Goal: Task Accomplishment & Management: Manage account settings

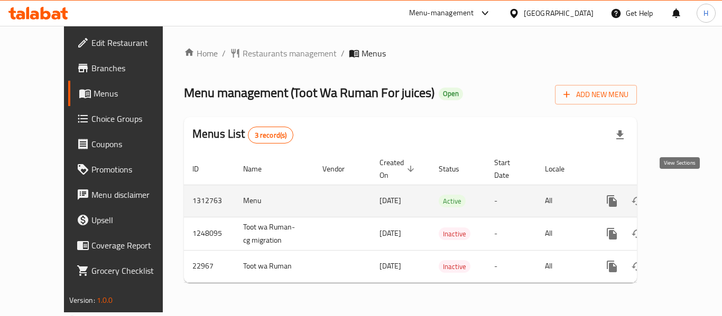
click at [687, 189] on link "enhanced table" at bounding box center [687, 201] width 25 height 25
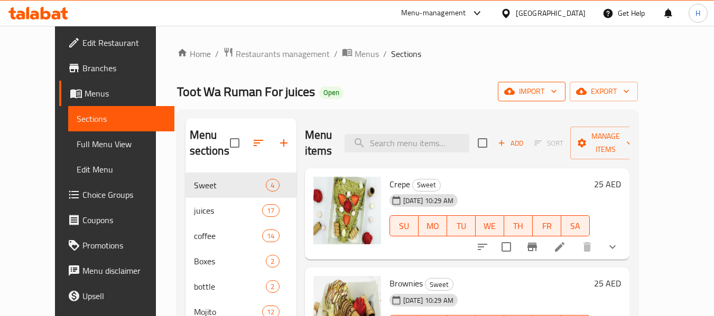
click at [557, 87] on span "import" at bounding box center [531, 91] width 51 height 13
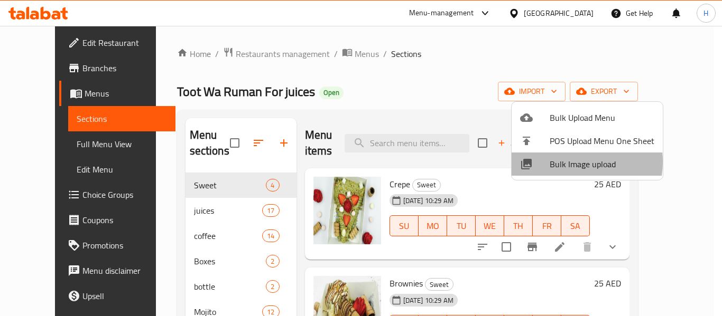
click at [568, 162] on span "Bulk Image upload" at bounding box center [601, 164] width 105 height 13
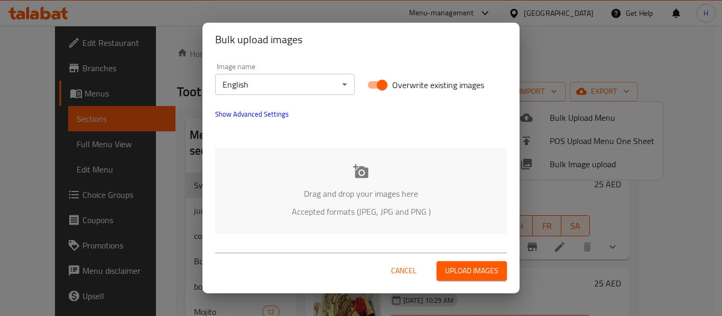
click at [394, 179] on div "Drag and drop your images here Accepted formats (JPEG, JPG and PNG )" at bounding box center [361, 191] width 292 height 86
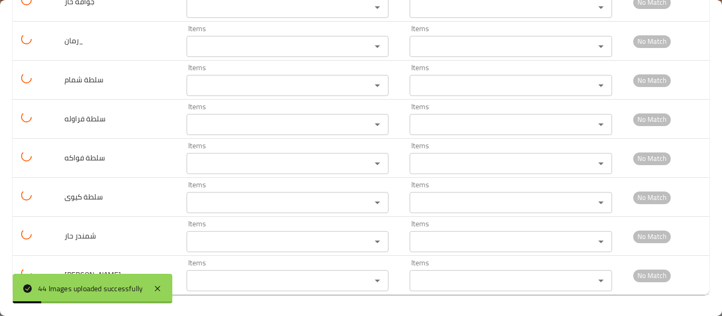
scroll to position [1164, 0]
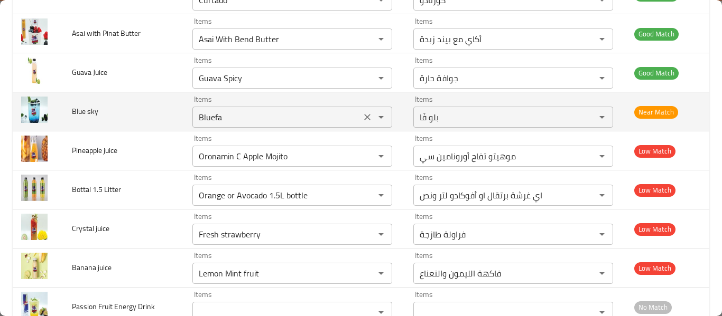
click at [265, 118] on sky "Bluefa" at bounding box center [276, 117] width 162 height 15
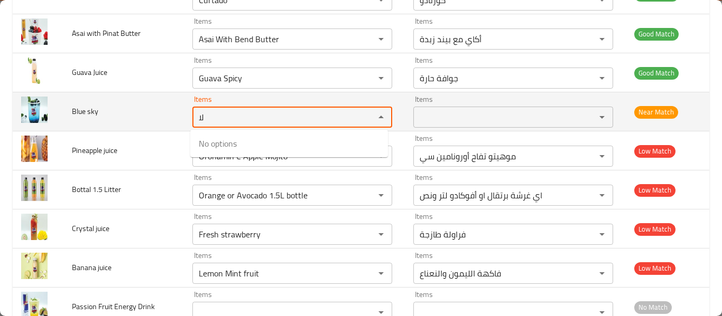
type sky "ل"
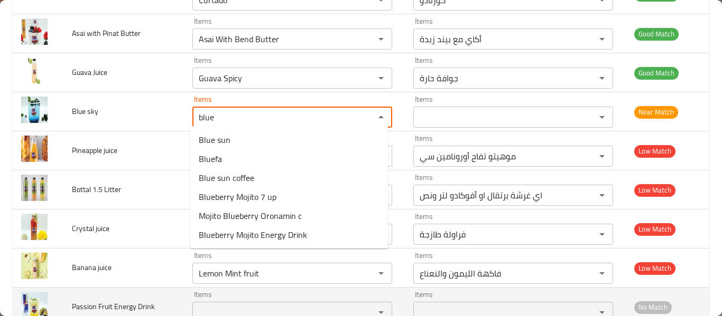
scroll to position [1586, 0]
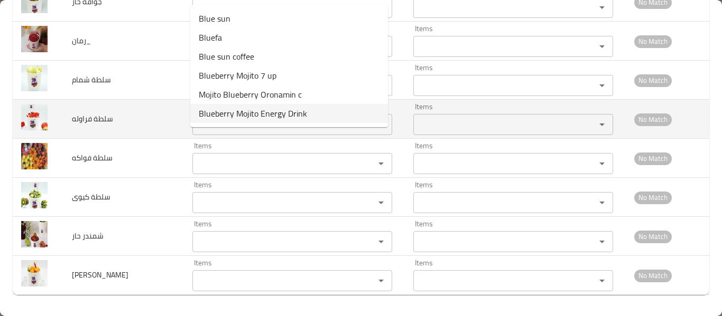
type sky "blue"
click at [155, 134] on td "سلطة فراوله" at bounding box center [123, 119] width 120 height 39
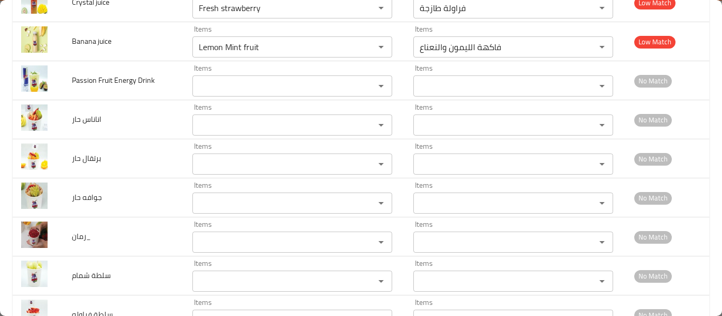
scroll to position [1164, 0]
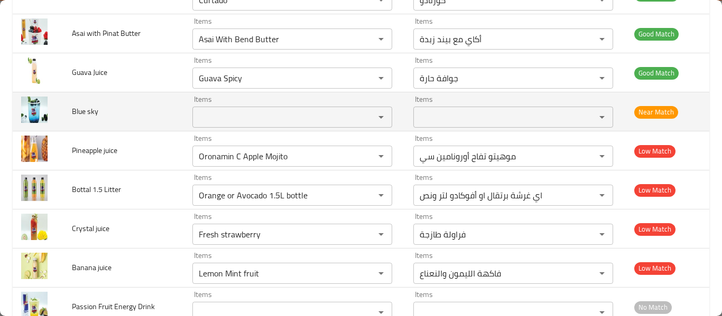
click at [80, 105] on span "Blue sky" at bounding box center [85, 112] width 26 height 14
click at [81, 106] on span "Blue sky" at bounding box center [85, 112] width 26 height 14
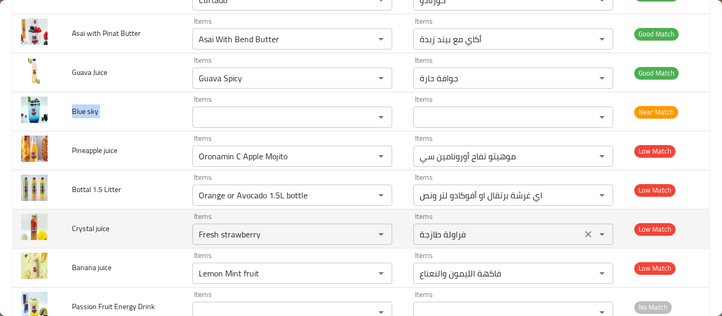
copy span "Blue sky"
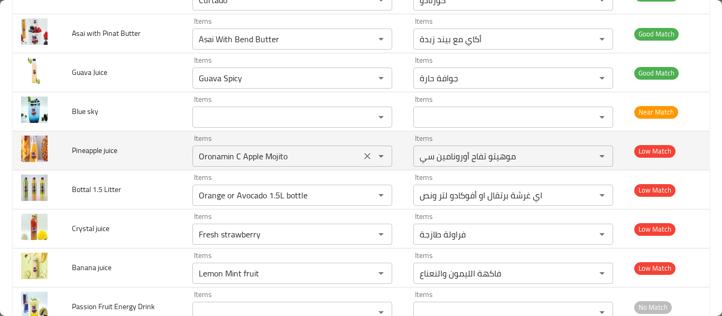
click at [248, 154] on juice "Oronamin C Apple Mojito" at bounding box center [276, 156] width 162 height 15
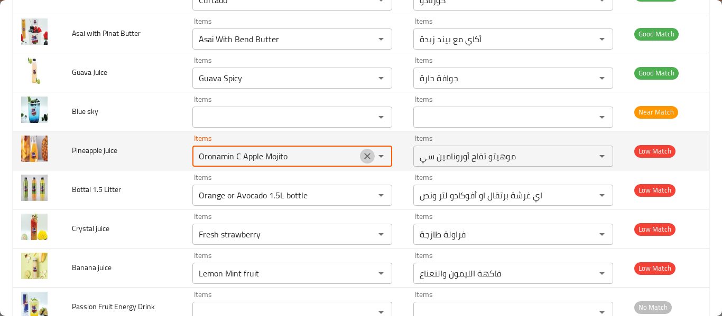
click at [360, 157] on button "Clear" at bounding box center [367, 156] width 15 height 15
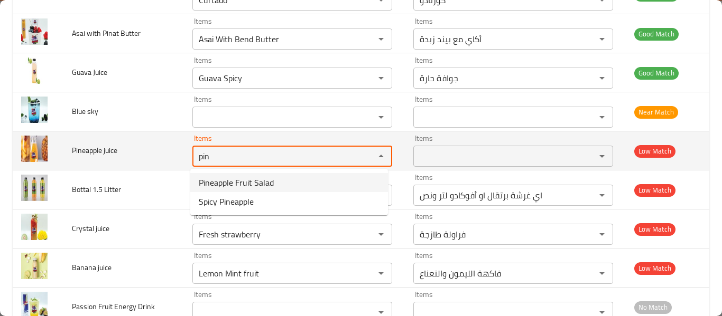
type juice "pin"
click at [90, 165] on td "Pineapple juice" at bounding box center [123, 151] width 120 height 39
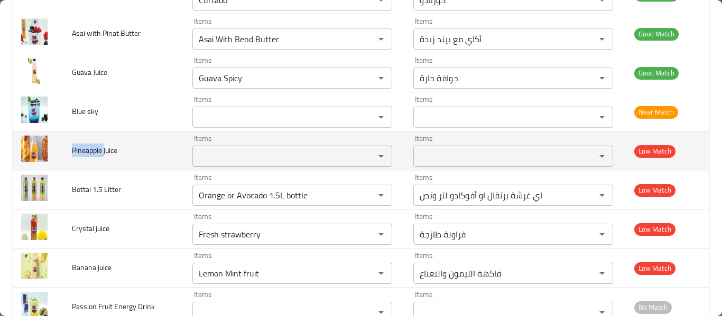
click at [90, 165] on td "Pineapple juice" at bounding box center [123, 151] width 120 height 39
click at [93, 157] on span "Pineapple juice" at bounding box center [94, 151] width 45 height 14
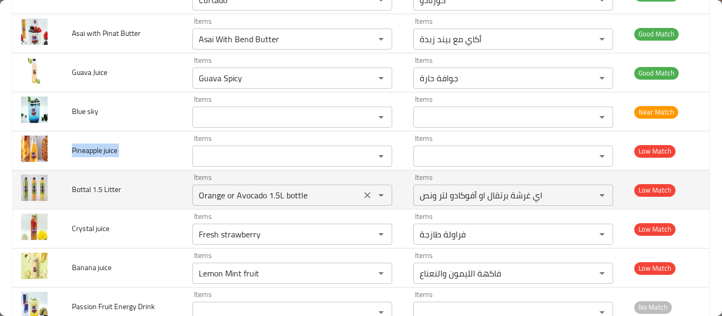
click at [245, 204] on div "Orange or Avocado 1.5L bottle Items" at bounding box center [292, 195] width 200 height 21
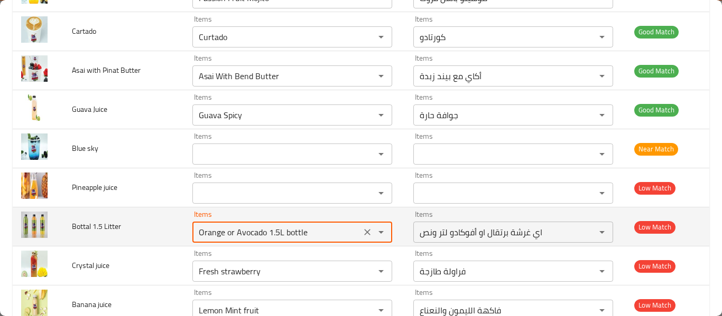
scroll to position [1268, 0]
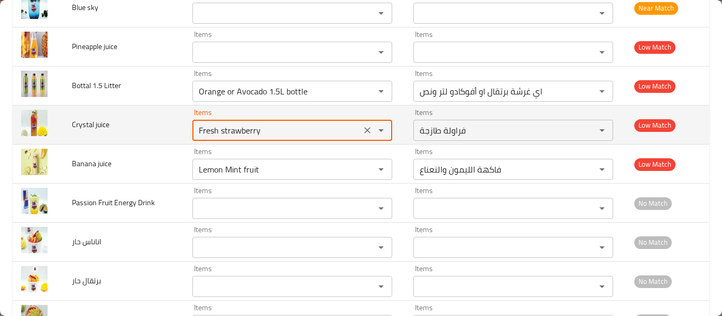
click at [278, 133] on juice "Fresh strawberry" at bounding box center [276, 130] width 162 height 15
type juice "Fresh strawberry"
click at [76, 129] on span "Crystal juice" at bounding box center [91, 125] width 38 height 14
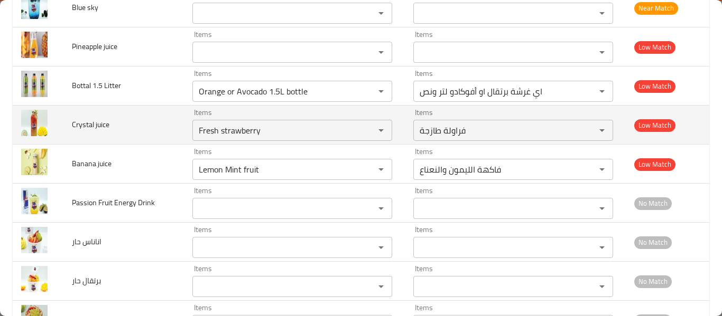
click at [74, 125] on span "Crystal juice" at bounding box center [91, 125] width 38 height 14
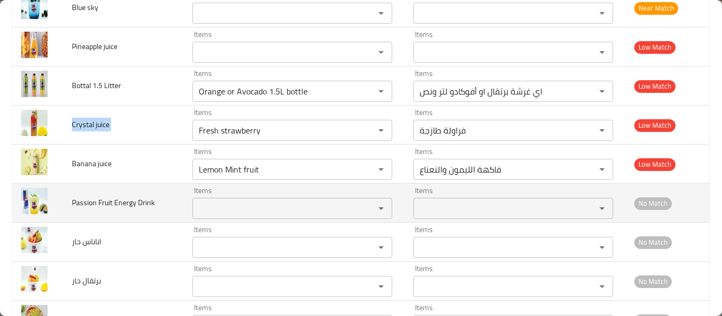
copy span "Crystal juice"
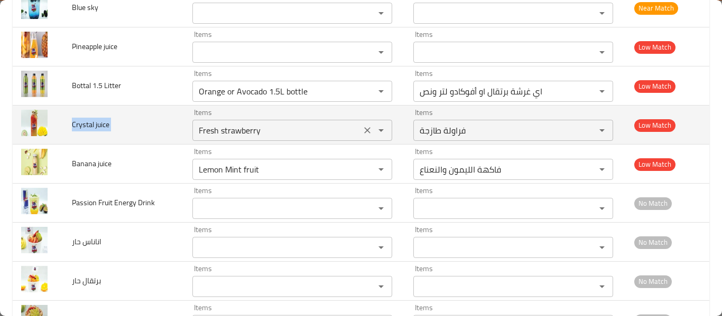
click at [287, 115] on div "Items Fresh strawberry Items" at bounding box center [292, 125] width 200 height 32
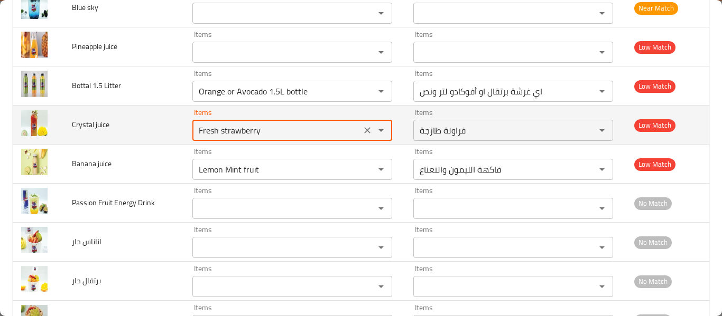
click at [360, 125] on button "Clear" at bounding box center [367, 130] width 15 height 15
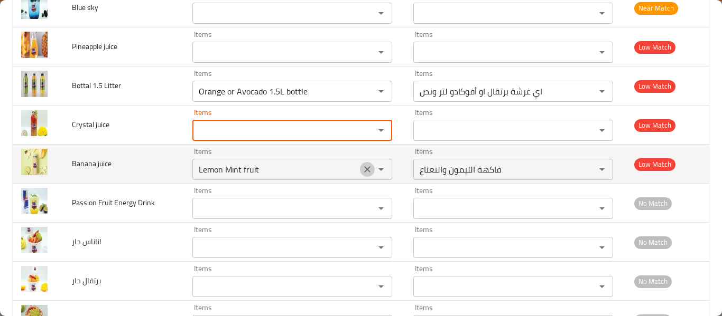
click at [364, 173] on icon "Clear" at bounding box center [367, 169] width 11 height 11
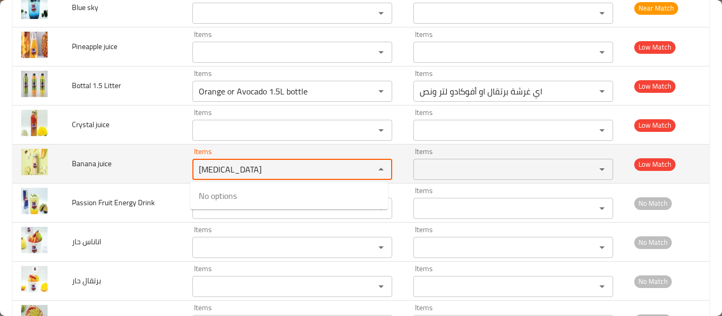
type juice "banan"
click at [111, 177] on td "Banana juice" at bounding box center [123, 164] width 120 height 39
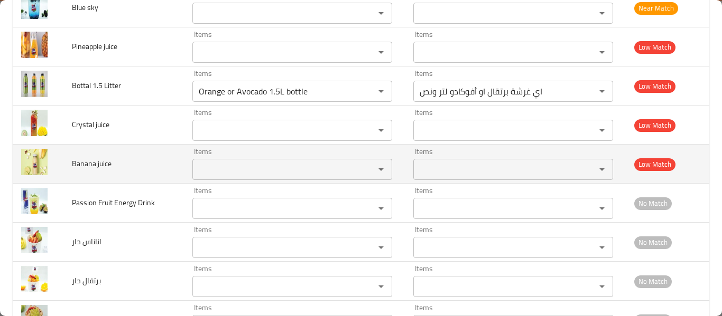
click at [95, 174] on td "Banana juice" at bounding box center [123, 164] width 120 height 39
click at [95, 165] on span "Banana juice" at bounding box center [92, 164] width 40 height 14
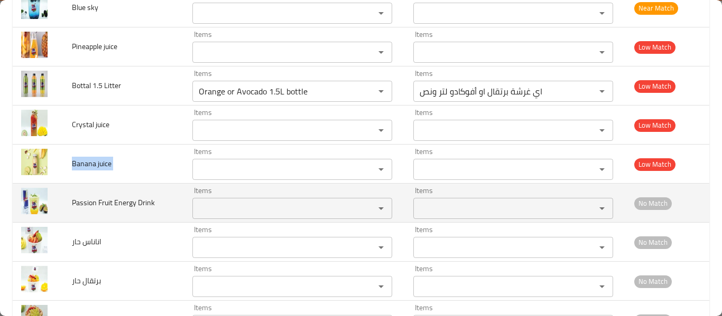
click at [193, 219] on div "Items" at bounding box center [292, 208] width 200 height 21
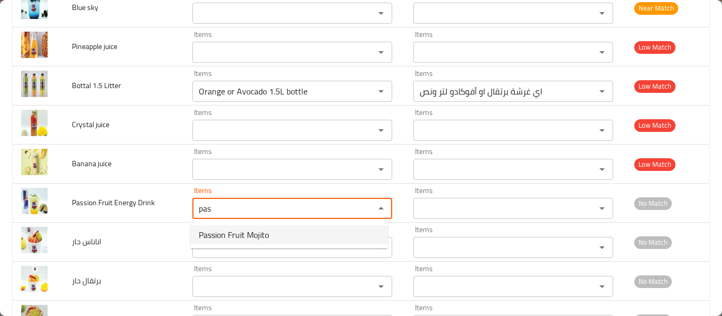
click at [228, 235] on span "Passion Fruit Mojito" at bounding box center [234, 235] width 70 height 13
type Drink "Passion Fruit Mojito"
type Drink-ar "موهيتو باشن فروت"
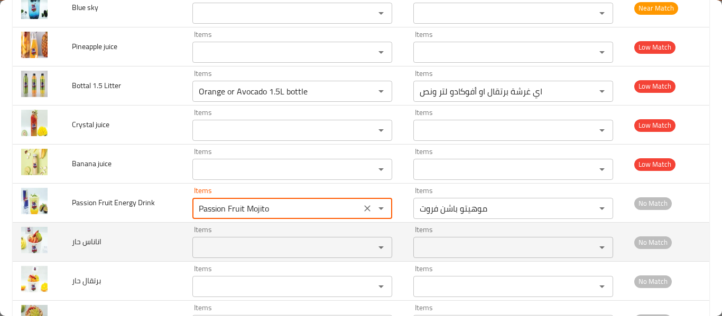
type Drink "Passion Fruit Mojito"
click at [231, 246] on حار "Items" at bounding box center [276, 247] width 162 height 15
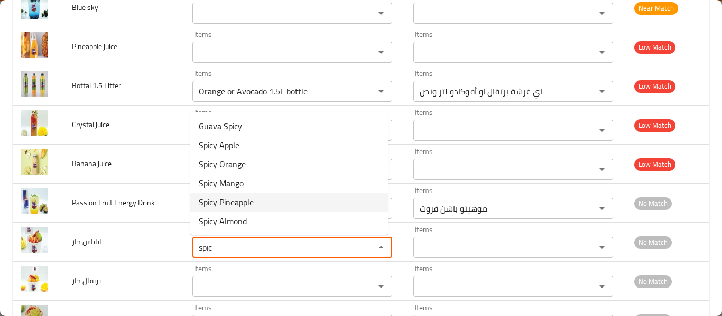
click at [269, 198] on حار-option-4 "Spicy Pineapple" at bounding box center [289, 202] width 198 height 19
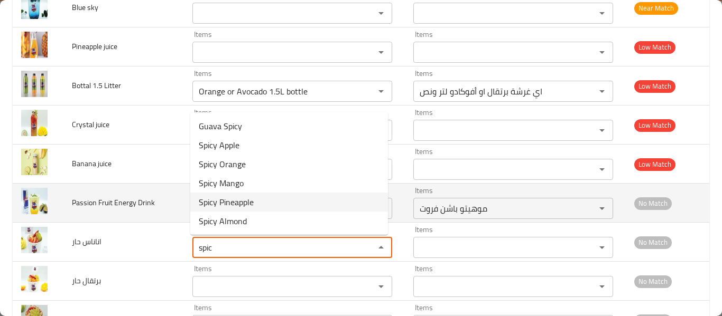
type حار "Spicy Pineapple"
type حار-ar "أناناس حار"
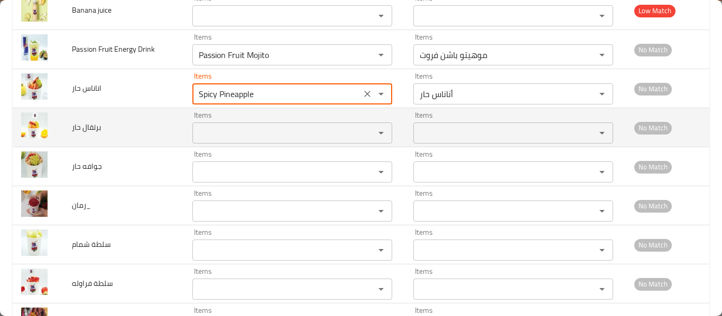
scroll to position [1409, 0]
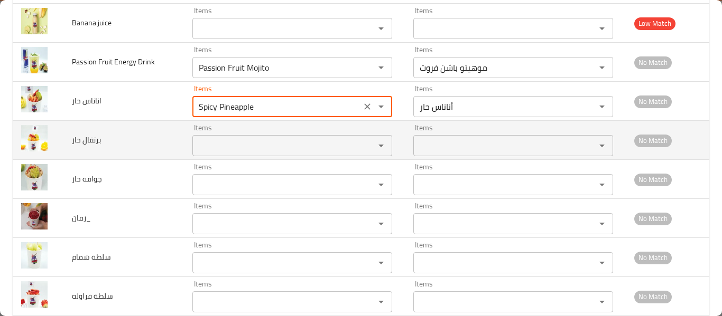
type حار "Spicy Pineapple"
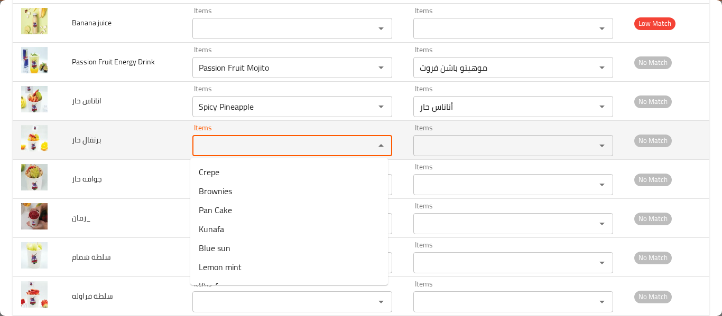
click at [240, 141] on حار "Items" at bounding box center [276, 145] width 162 height 15
type حار "a"
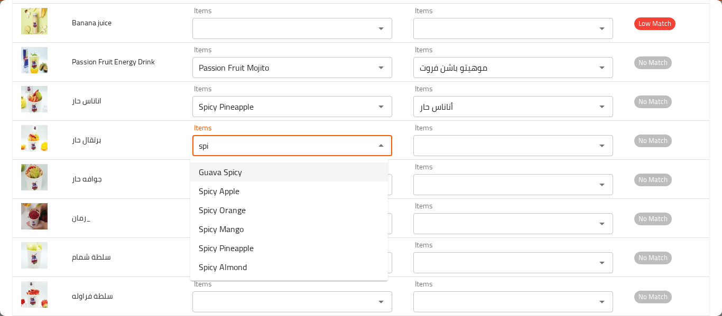
click at [241, 173] on حار-option-0 "Guava Spicy" at bounding box center [289, 172] width 198 height 19
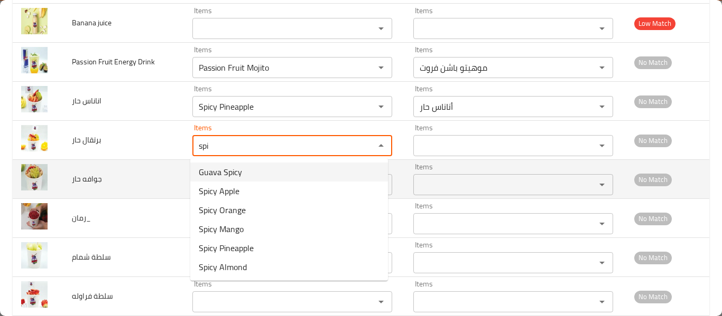
type حار "Guava Spicy"
type حار-ar "جوافة حارة"
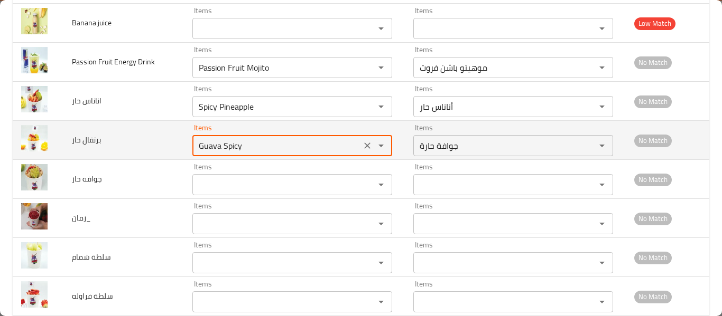
click at [212, 143] on حار "Guava Spicy" at bounding box center [276, 145] width 162 height 15
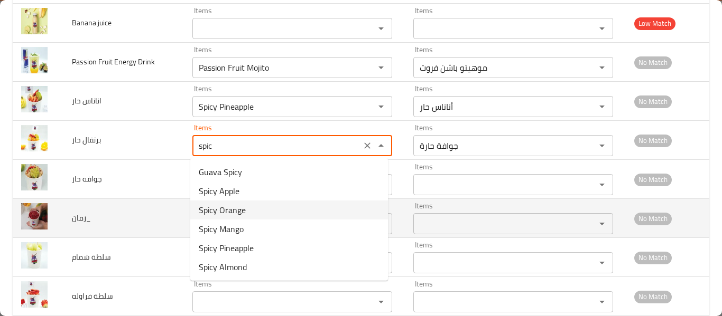
click at [210, 210] on span "Spicy Orange" at bounding box center [222, 210] width 47 height 13
type حار "Spicy Orange"
type حار-ar "برتقال حار"
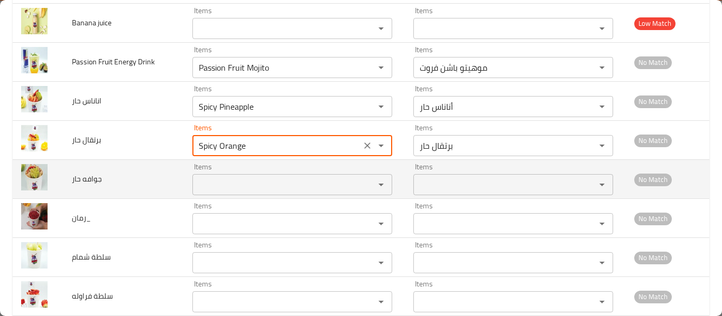
type حار "Spicy Orange"
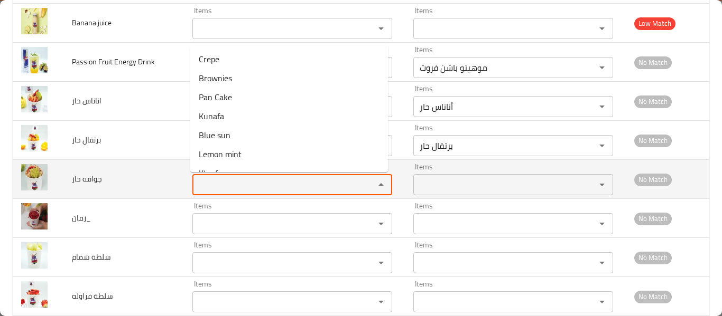
click at [228, 187] on حار "Items" at bounding box center [276, 184] width 162 height 15
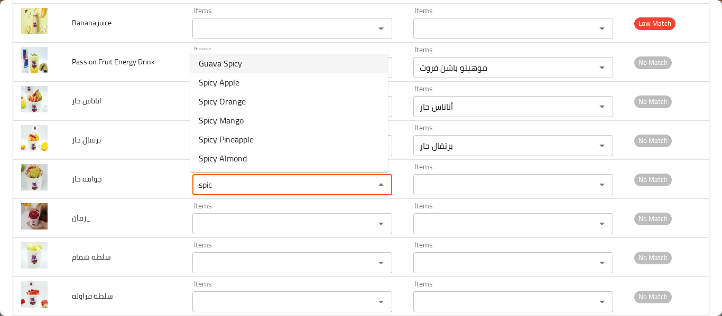
click at [257, 68] on حار-option-0 "Guava Spicy" at bounding box center [289, 63] width 198 height 19
type حار "Guava Spicy"
type حار-ar "جوافة حارة"
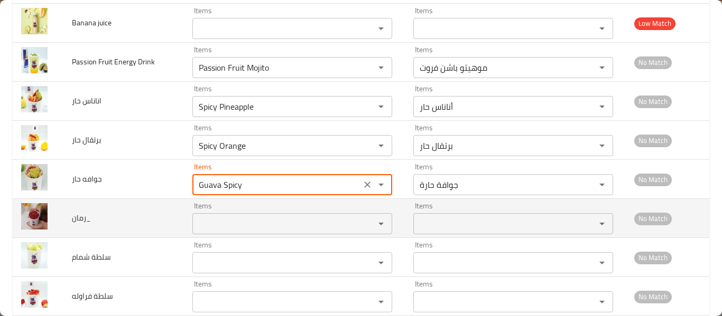
type حار "Guava Spicy"
click at [235, 230] on input "Items" at bounding box center [276, 224] width 162 height 15
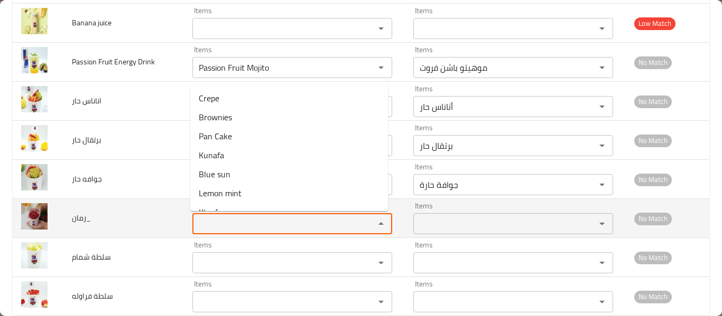
type input "["
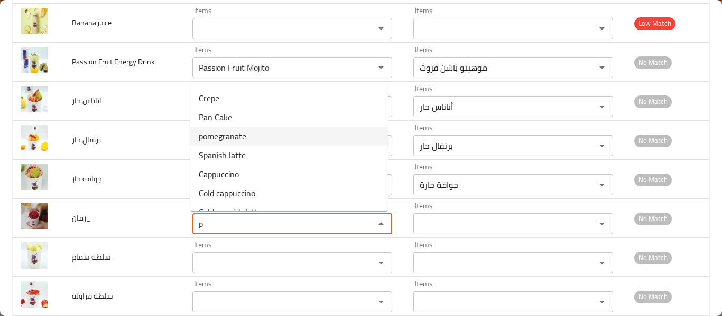
click at [245, 135] on span "pomegranate" at bounding box center [223, 136] width 48 height 13
type input "pomegranate"
type input "رمان"
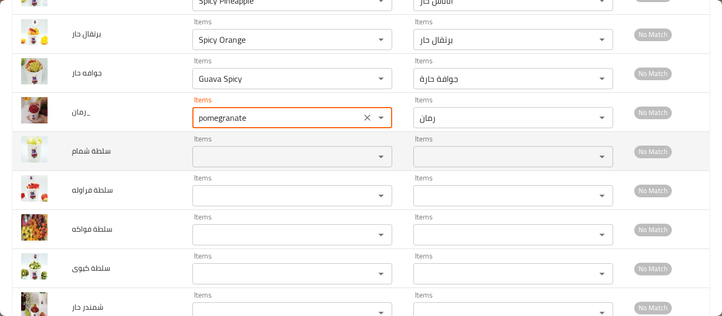
scroll to position [1549, 0]
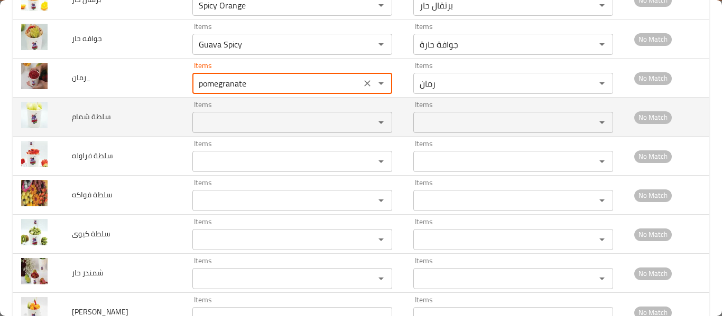
type input "pomegranate"
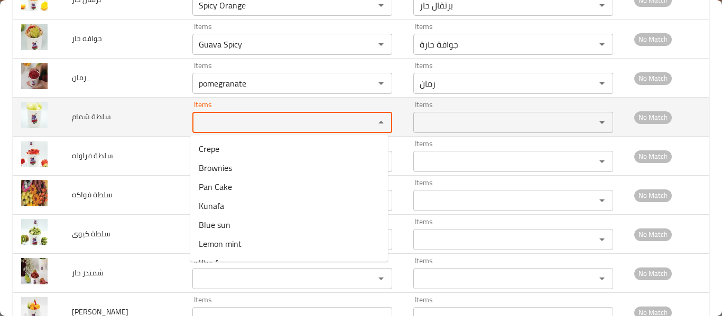
click at [210, 121] on شمام "Items" at bounding box center [276, 122] width 162 height 15
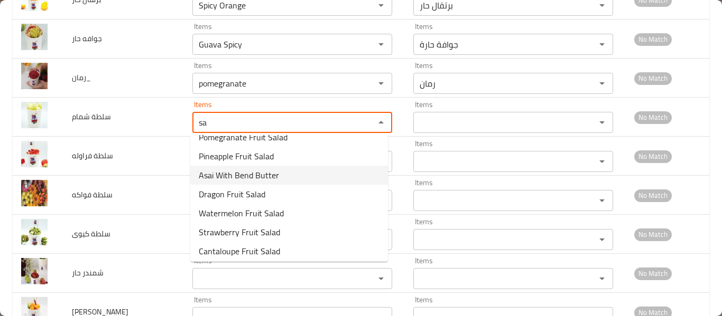
scroll to position [15, 0]
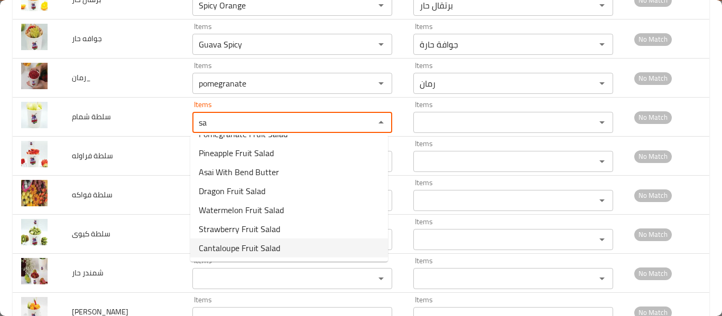
click at [244, 250] on span "Cantaloupe Fruit Salad" at bounding box center [239, 248] width 81 height 13
type شمام "Cantaloupe Fruit Salad"
type شمام-ar "سلطة فواكه الشمام"
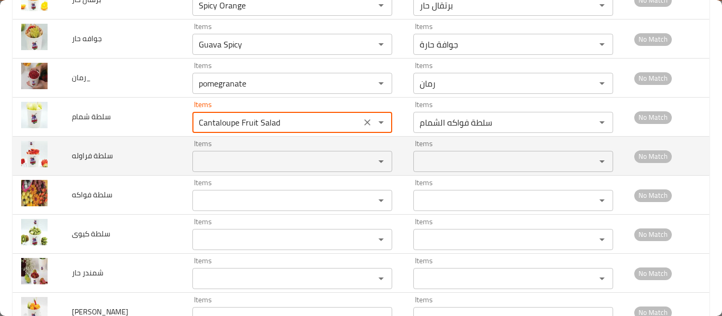
type شمام "Cantaloupe Fruit Salad"
drag, startPoint x: 242, startPoint y: 174, endPoint x: 244, endPoint y: 168, distance: 6.2
click at [242, 174] on td "Items Items" at bounding box center [294, 156] width 221 height 39
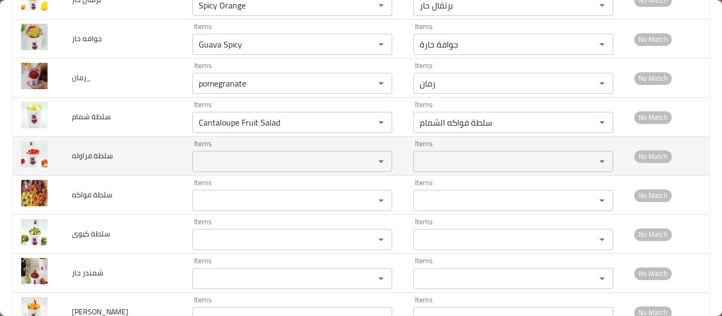
click at [245, 167] on فراوله "Items" at bounding box center [276, 161] width 162 height 15
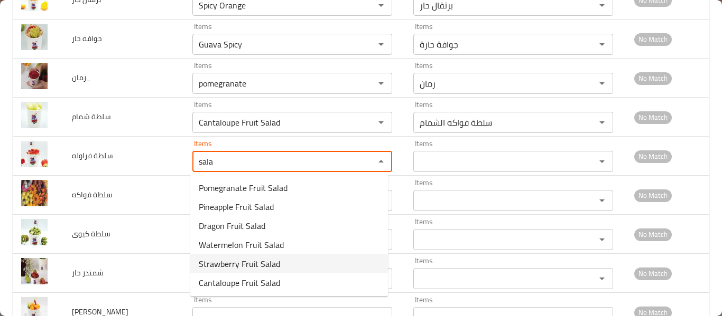
click at [246, 263] on span "Strawberry Fruit Salad" at bounding box center [239, 264] width 81 height 13
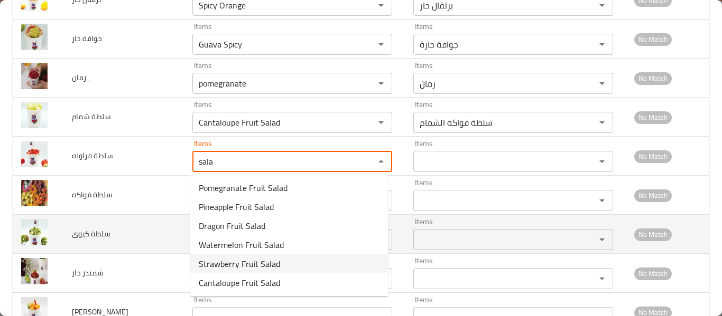
type فراوله "Strawberry Fruit Salad"
type فراوله-ar "سلطة فواكه فراولة"
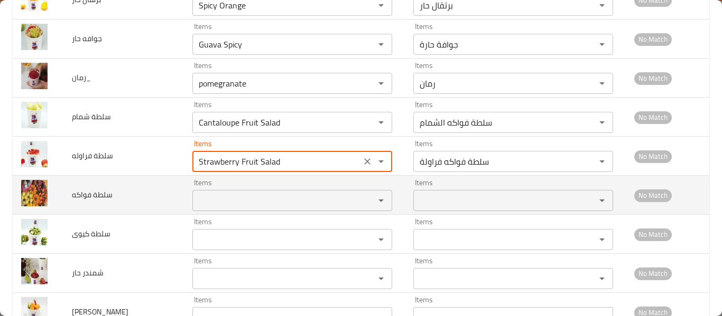
type فراوله "Strawberry Fruit Salad"
click at [242, 213] on td "Items Items" at bounding box center [294, 195] width 221 height 39
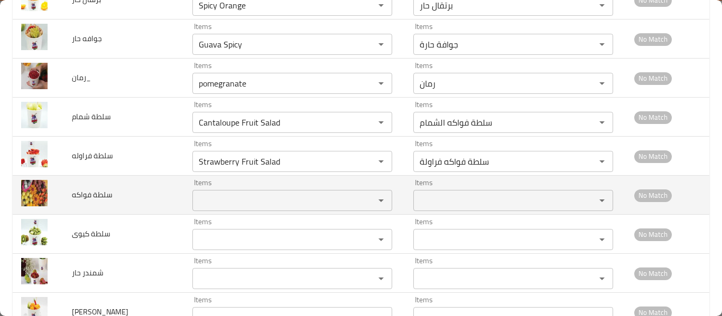
click at [243, 205] on فواكه "Items" at bounding box center [276, 200] width 162 height 15
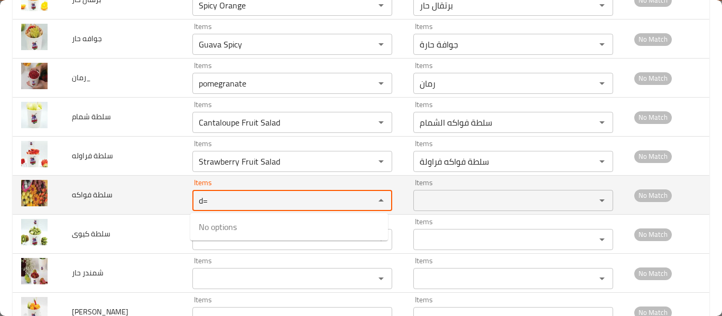
type فواكه "d"
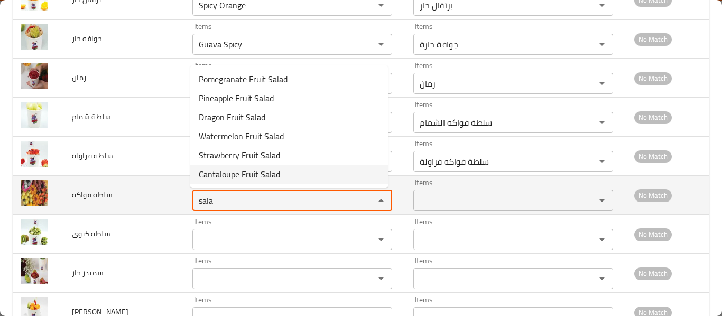
type فواكه "sala"
click at [118, 209] on td "سلطة فواكه" at bounding box center [123, 195] width 120 height 39
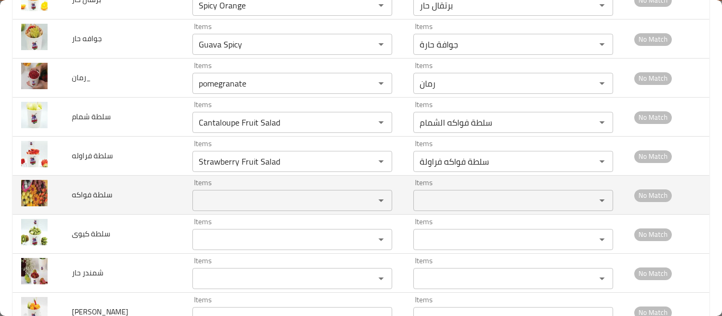
click at [90, 195] on span "سلطة فواكه" at bounding box center [92, 195] width 41 height 14
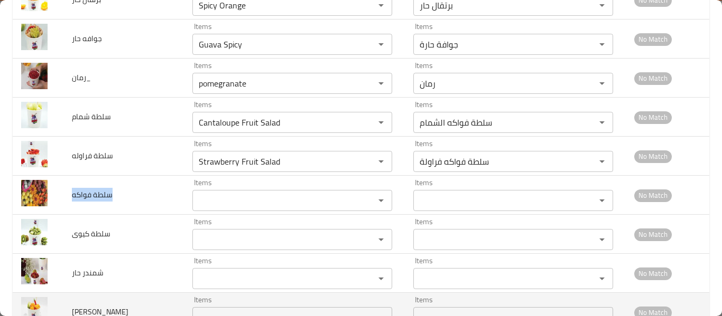
copy span "سلطة فواكه"
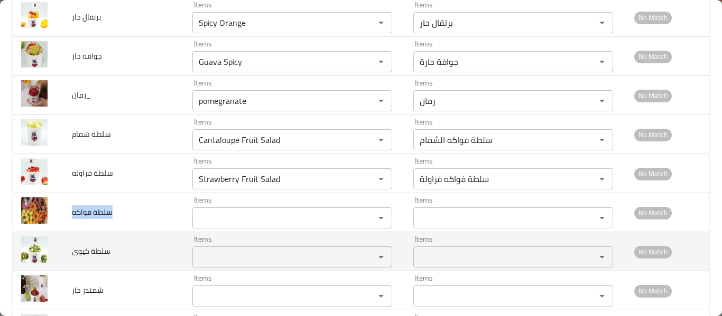
click at [237, 249] on div "Items" at bounding box center [292, 257] width 200 height 21
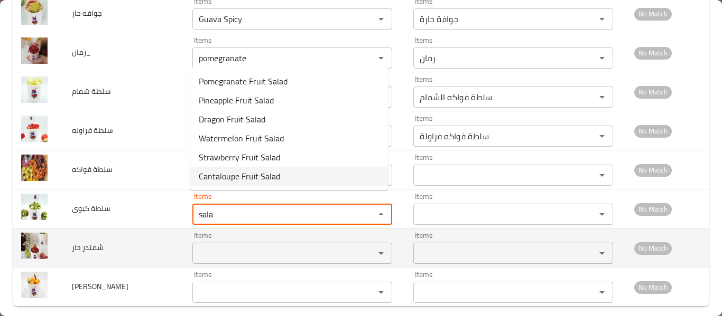
scroll to position [1586, 0]
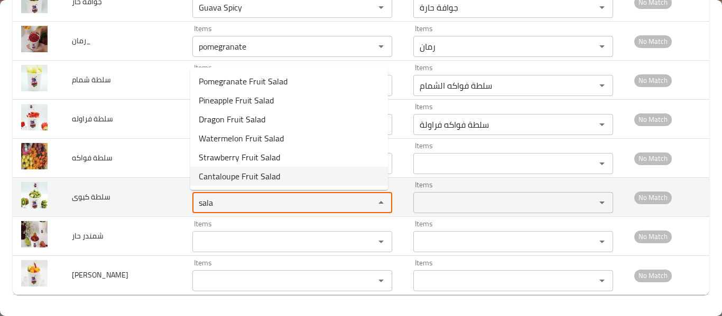
type كيوى "sala"
click at [93, 201] on span "سلطة كيوى" at bounding box center [91, 197] width 39 height 14
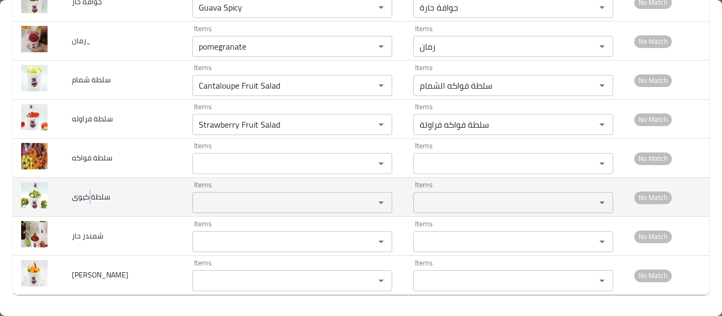
click at [93, 201] on span "سلطة كيوى" at bounding box center [91, 197] width 39 height 14
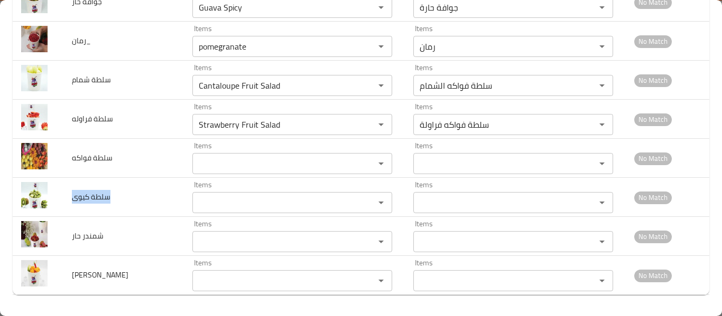
copy span "سلطة كيوى"
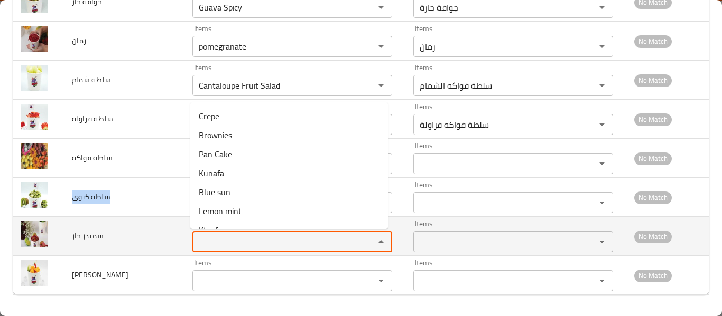
click at [234, 242] on حار "Items" at bounding box center [276, 242] width 162 height 15
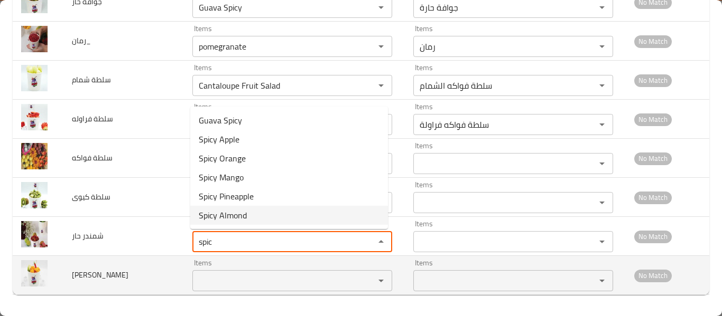
type حار "spic"
click at [225, 278] on حار "Items" at bounding box center [276, 281] width 162 height 15
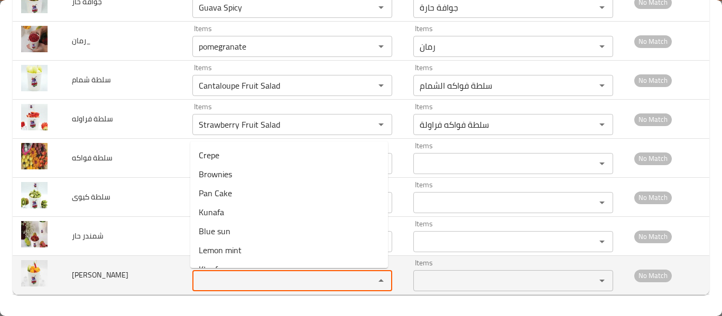
type حار "a"
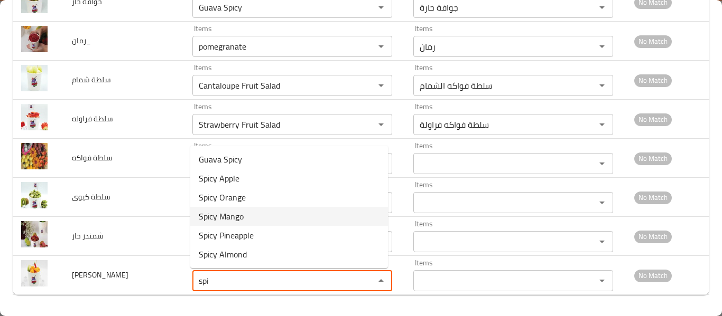
click at [237, 210] on span "Spicy Mango" at bounding box center [221, 216] width 45 height 13
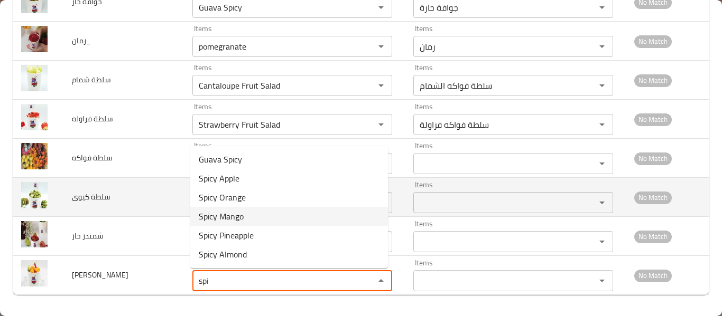
type حار "Spicy Mango"
type حار-ar "مانجو حار"
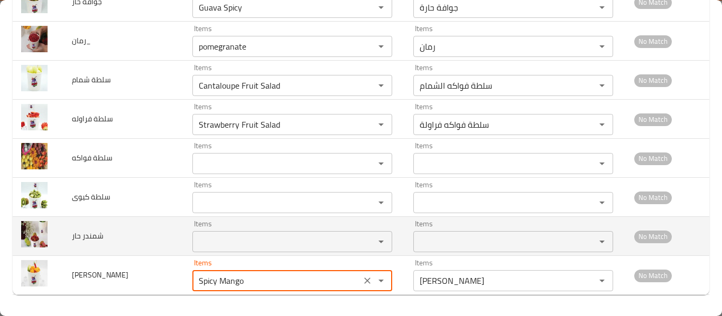
type حار "Spicy Mango"
click at [87, 236] on span "شمندر حار" at bounding box center [88, 236] width 32 height 14
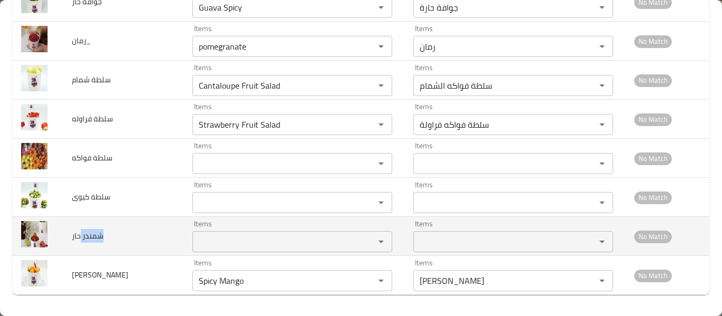
click at [87, 236] on span "شمندر حار" at bounding box center [88, 236] width 32 height 14
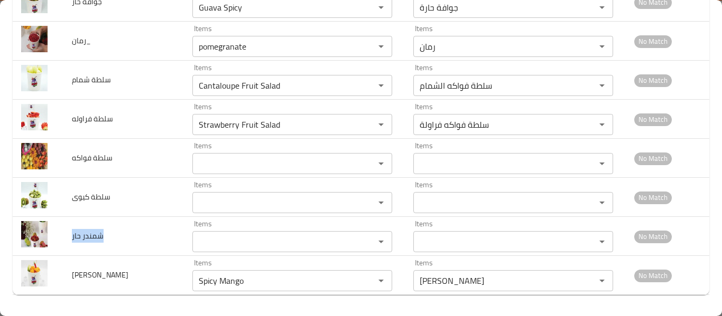
copy span "شمندر حار"
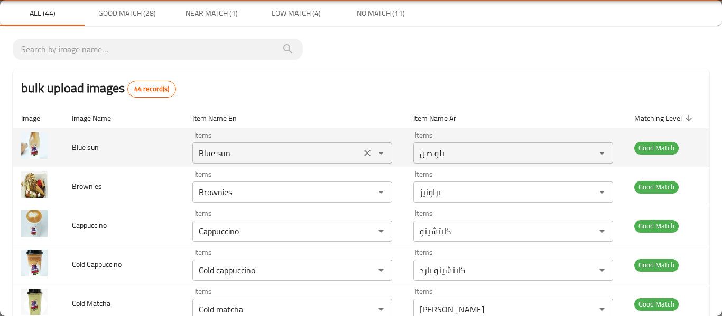
scroll to position [0, 0]
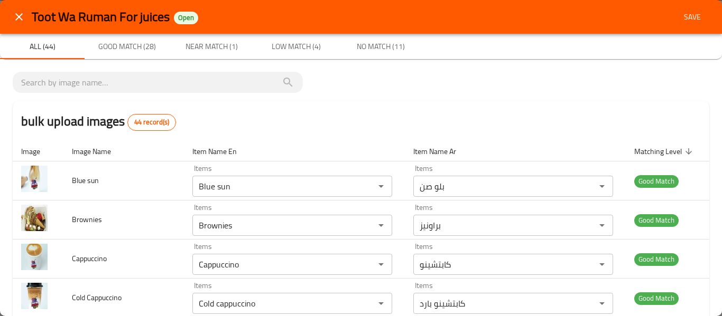
click at [686, 12] on span "Save" at bounding box center [691, 17] width 25 height 13
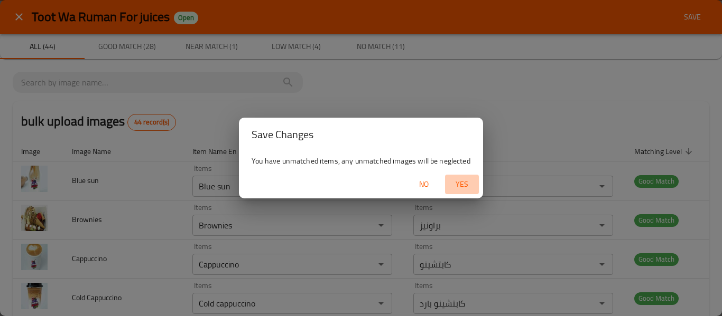
click at [468, 183] on span "Yes" at bounding box center [461, 184] width 25 height 13
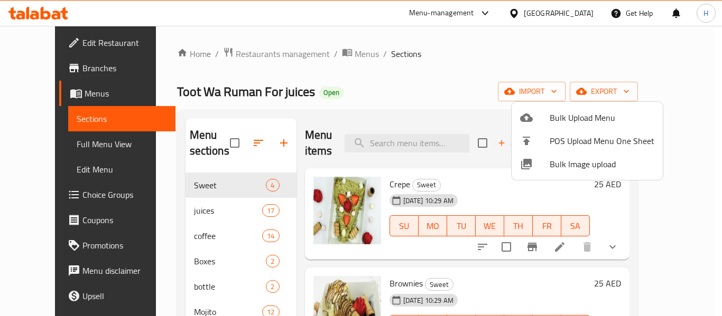
click at [31, 141] on div at bounding box center [361, 158] width 722 height 316
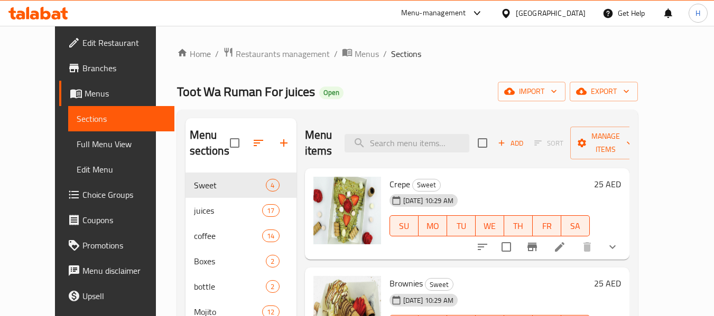
click at [77, 141] on span "Full Menu View" at bounding box center [121, 144] width 89 height 13
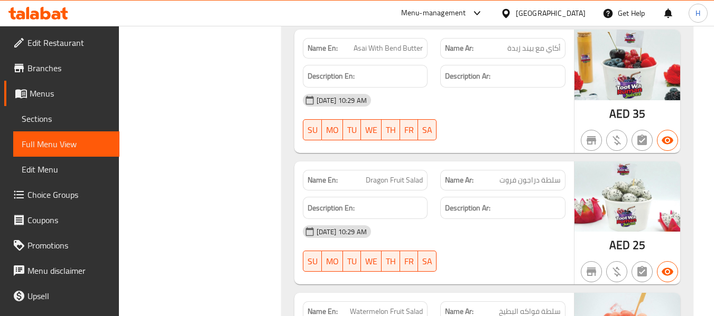
scroll to position [9049, 0]
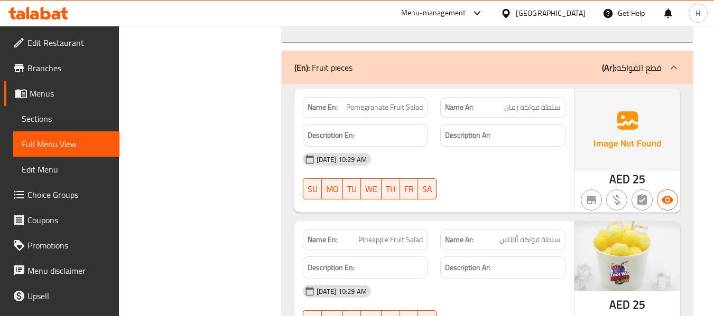
click at [61, 48] on span "Edit Restaurant" at bounding box center [68, 42] width 83 height 13
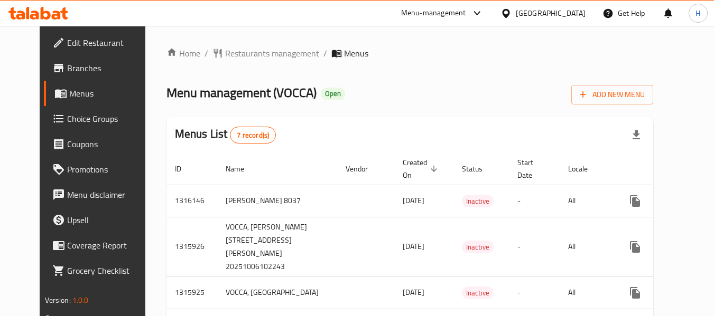
click at [486, 106] on div "Home / Restaurants management / Menus Menu management ( VOCCA ) Open Add New Me…" at bounding box center [409, 261] width 487 height 429
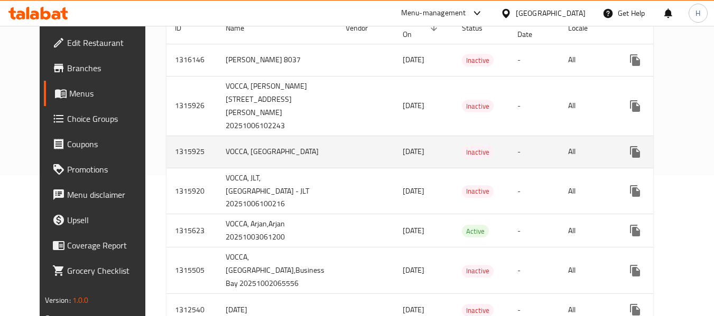
scroll to position [223, 0]
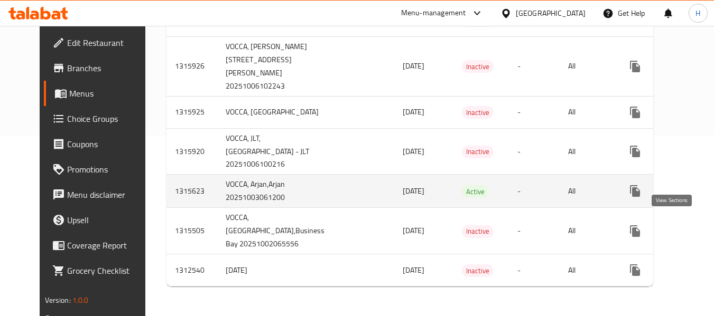
click at [705, 186] on icon "enhanced table" at bounding box center [711, 191] width 13 height 13
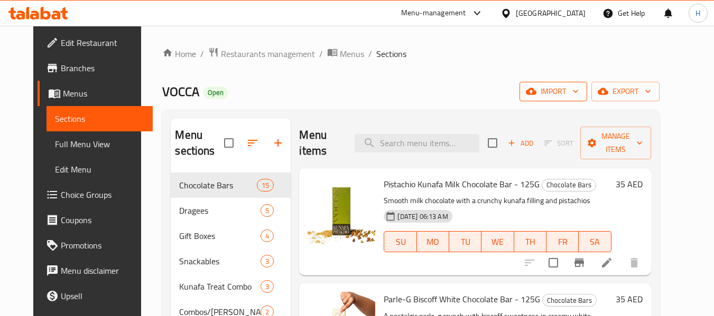
click at [578, 93] on span "import" at bounding box center [553, 91] width 51 height 13
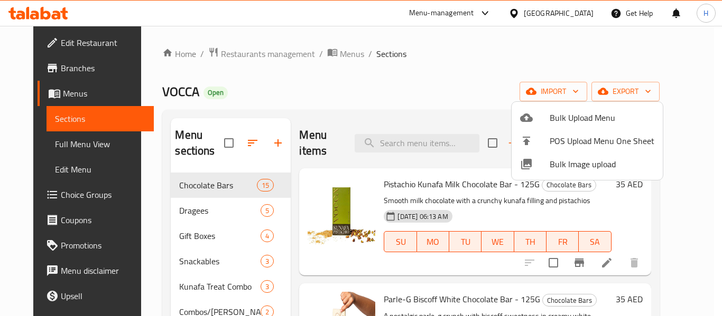
drag, startPoint x: 455, startPoint y: 88, endPoint x: 532, endPoint y: 81, distance: 77.4
click at [458, 87] on div at bounding box center [361, 158] width 722 height 316
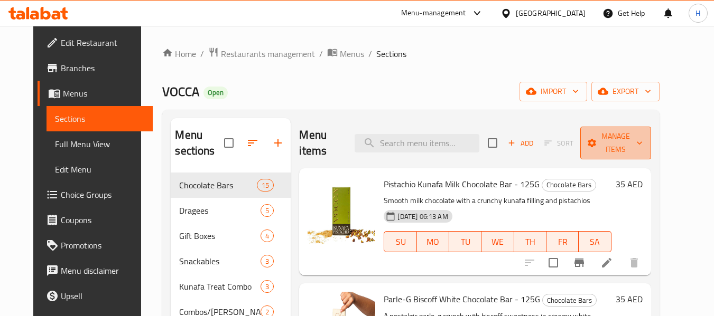
click at [642, 138] on span "Manage items" at bounding box center [615, 143] width 54 height 26
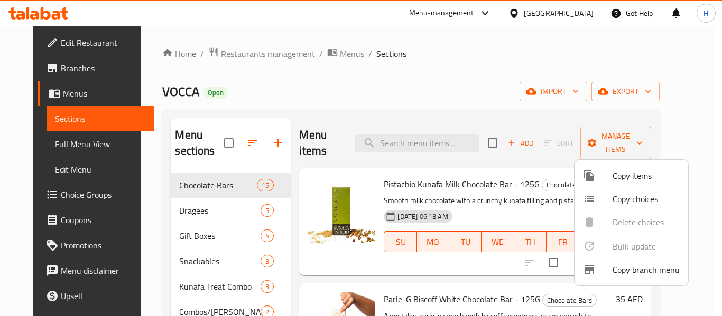
click at [680, 87] on div at bounding box center [361, 158] width 722 height 316
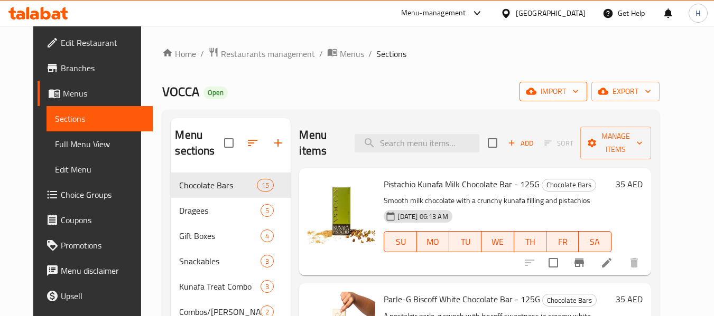
click at [578, 95] on span "import" at bounding box center [553, 91] width 51 height 13
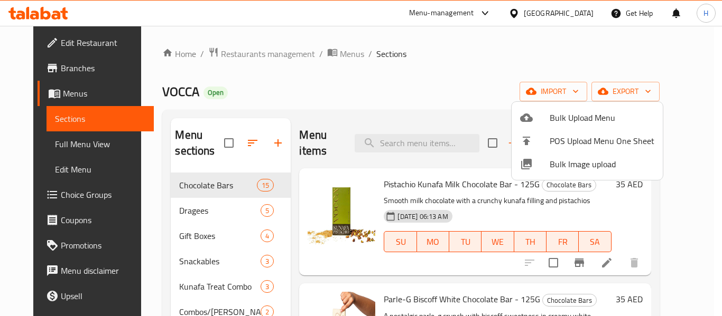
click at [490, 93] on div at bounding box center [361, 158] width 722 height 316
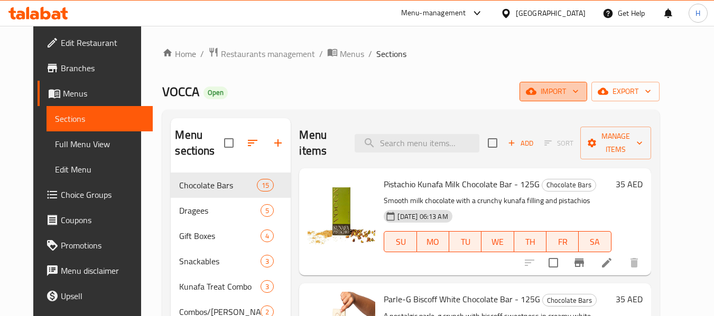
click at [578, 88] on span "import" at bounding box center [553, 91] width 51 height 13
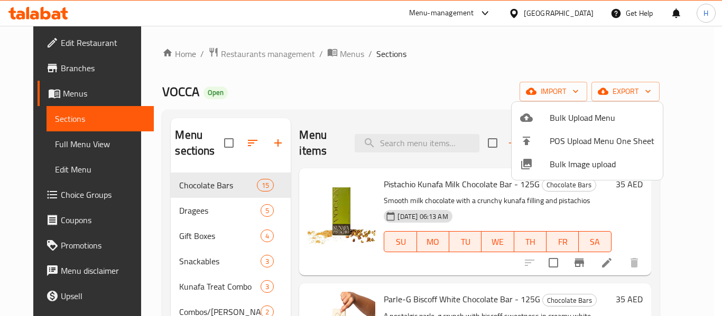
click at [684, 88] on div at bounding box center [361, 158] width 722 height 316
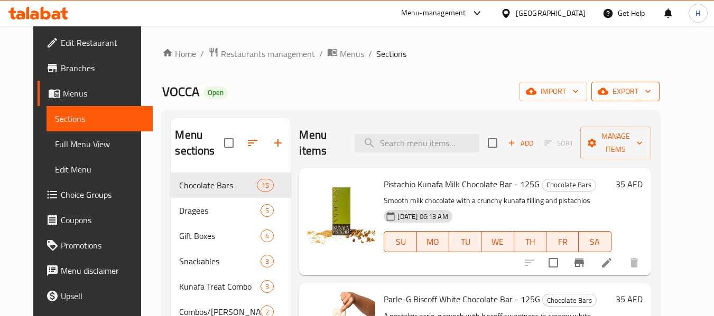
click at [653, 89] on icon "button" at bounding box center [647, 91] width 11 height 11
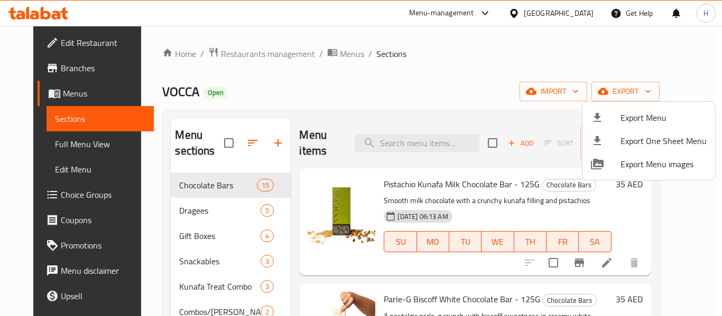
click at [482, 102] on div at bounding box center [361, 158] width 722 height 316
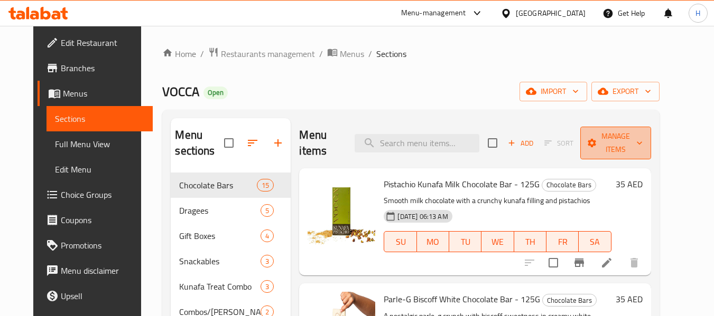
click at [637, 140] on span "Manage items" at bounding box center [615, 143] width 54 height 26
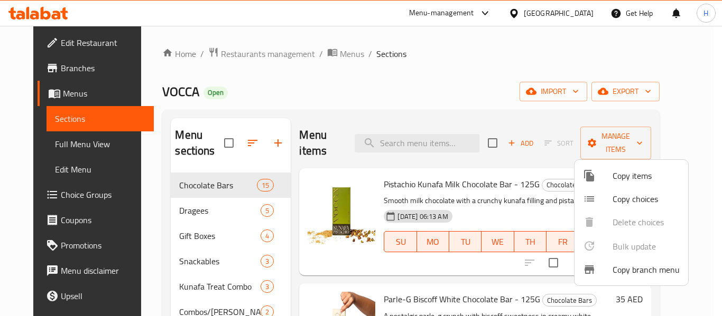
click at [586, 88] on div at bounding box center [361, 158] width 722 height 316
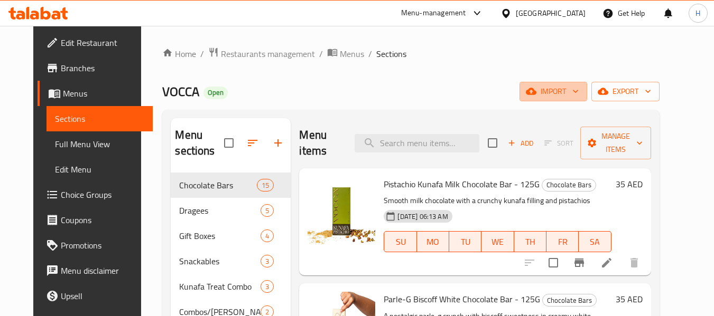
click at [578, 88] on span "import" at bounding box center [553, 91] width 51 height 13
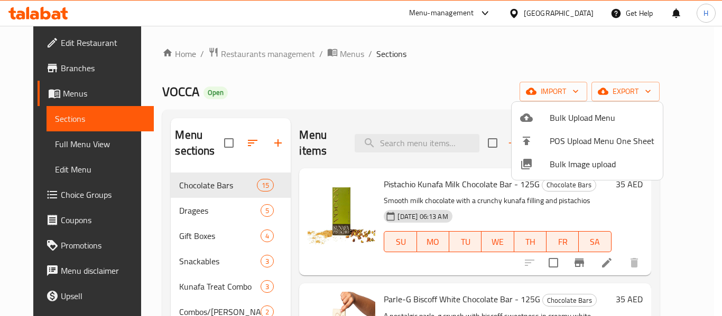
click at [644, 80] on div at bounding box center [361, 158] width 722 height 316
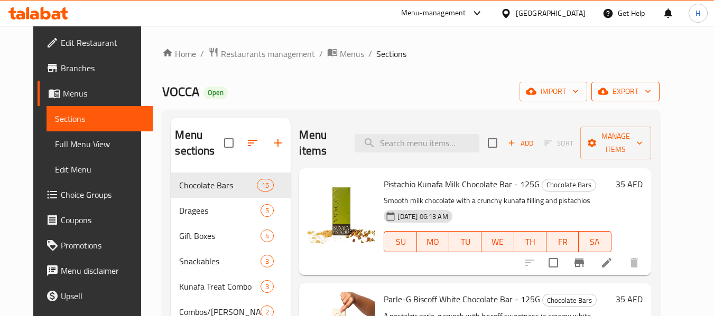
click at [645, 90] on span "export" at bounding box center [625, 91] width 51 height 13
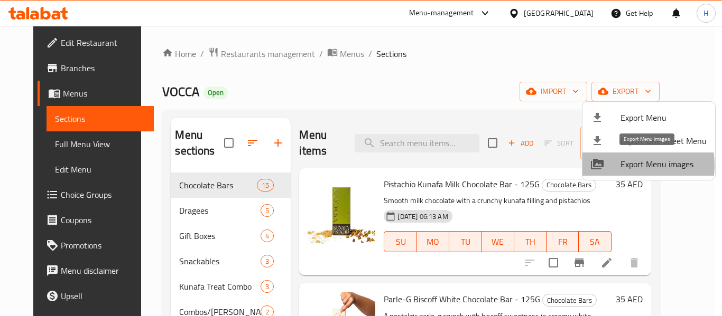
click at [623, 165] on span "Export Menu images" at bounding box center [663, 164] width 86 height 13
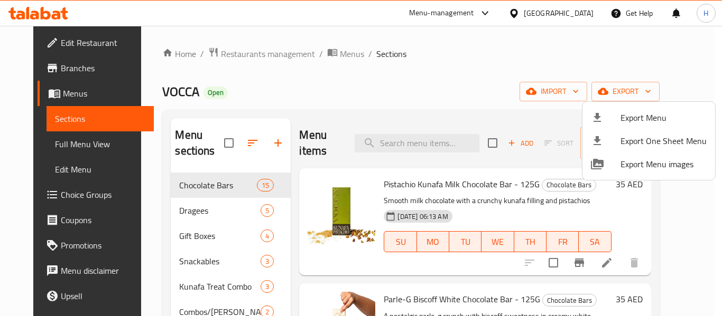
click at [50, 31] on div at bounding box center [361, 158] width 722 height 316
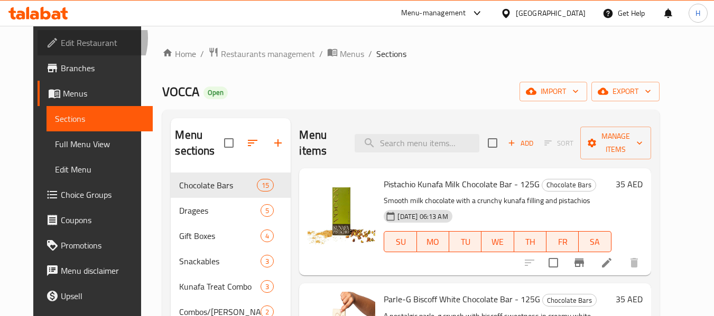
click at [61, 38] on span "Edit Restaurant" at bounding box center [102, 42] width 83 height 13
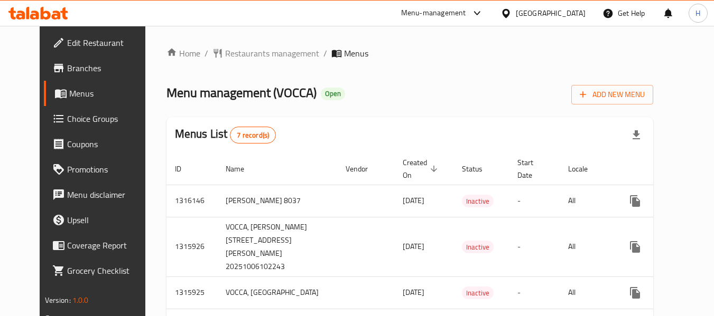
scroll to position [223, 0]
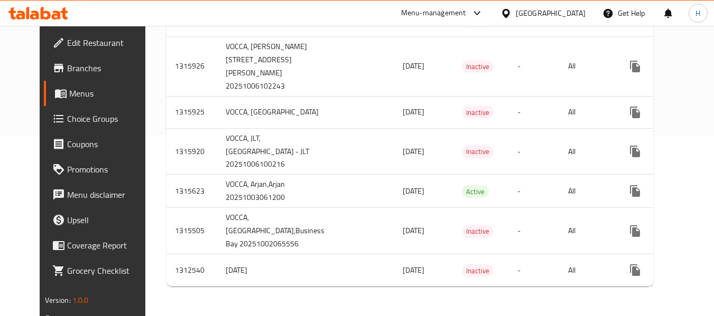
click at [79, 68] on span "Branches" at bounding box center [108, 68] width 83 height 13
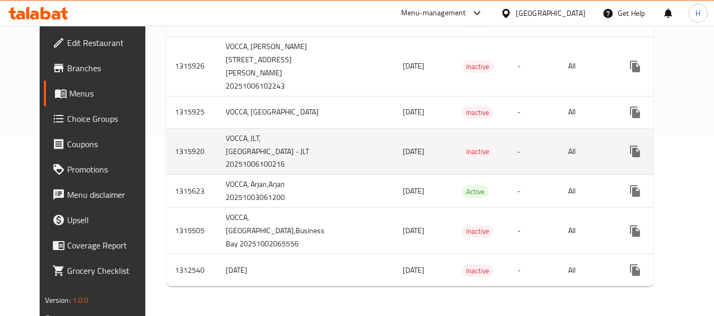
scroll to position [223, 0]
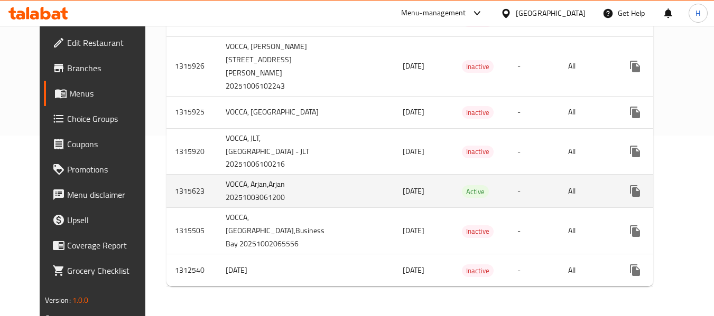
click at [705, 185] on icon "enhanced table" at bounding box center [711, 191] width 13 height 13
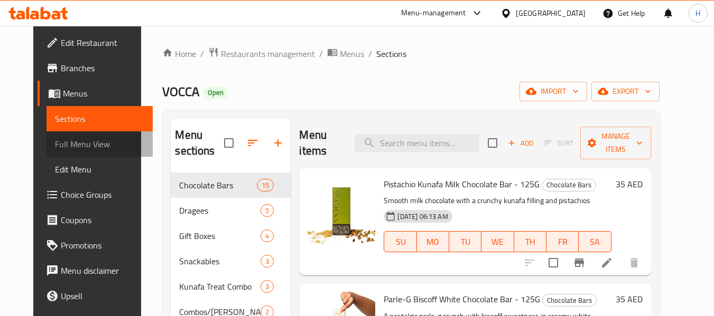
click at [81, 142] on span "Full Menu View" at bounding box center [99, 144] width 89 height 13
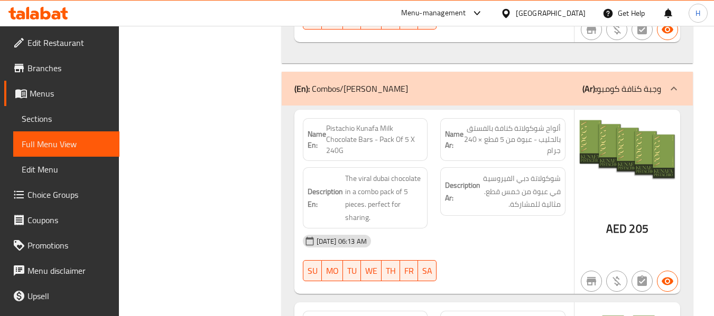
scroll to position [5853, 0]
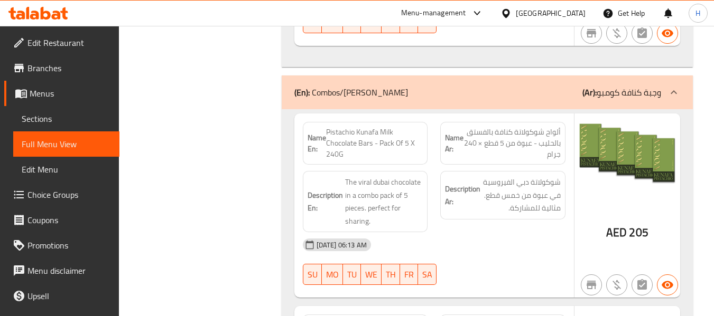
click at [76, 45] on span "Edit Restaurant" at bounding box center [68, 42] width 83 height 13
